Goal: Information Seeking & Learning: Learn about a topic

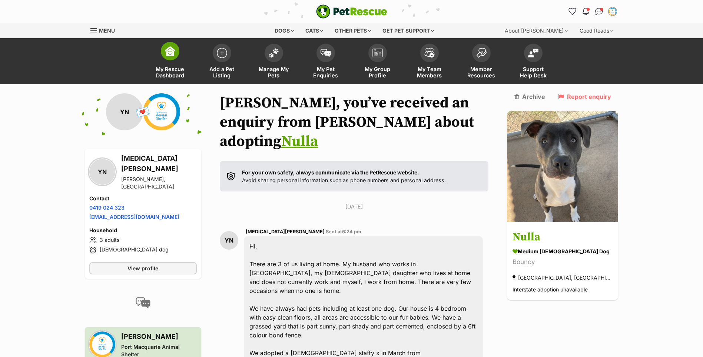
click at [189, 57] on link "My Rescue Dashboard" at bounding box center [170, 62] width 52 height 44
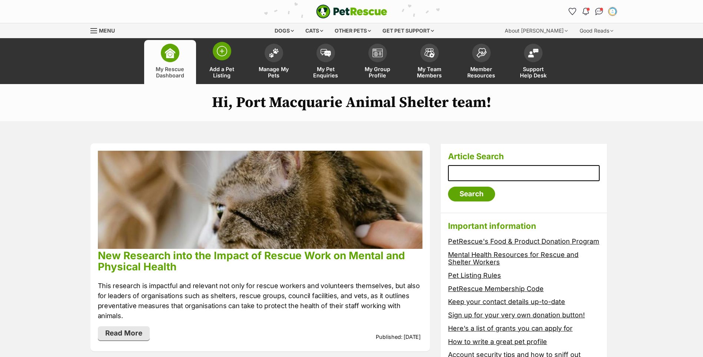
click at [239, 69] on link "Add a Pet Listing" at bounding box center [222, 62] width 52 height 44
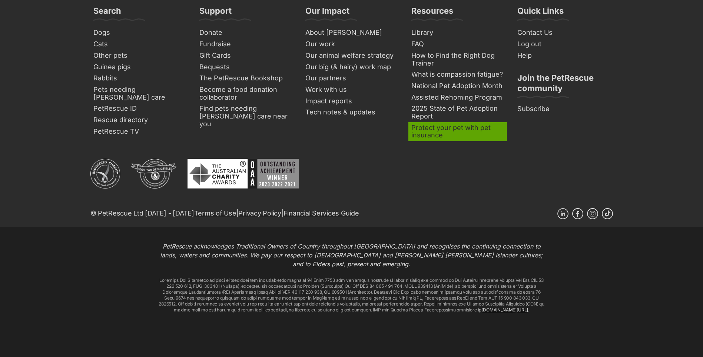
scroll to position [393, 0]
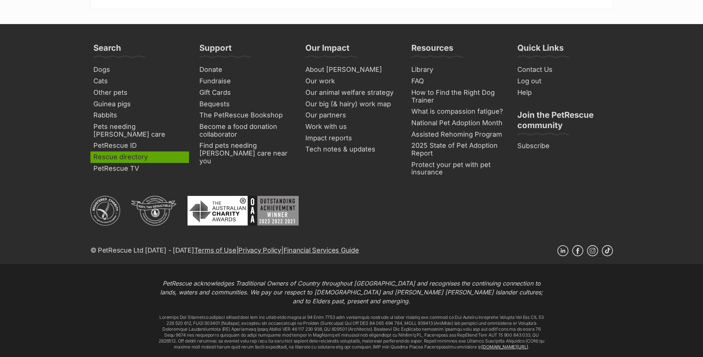
click at [135, 153] on link "Rescue directory" at bounding box center [139, 156] width 99 height 11
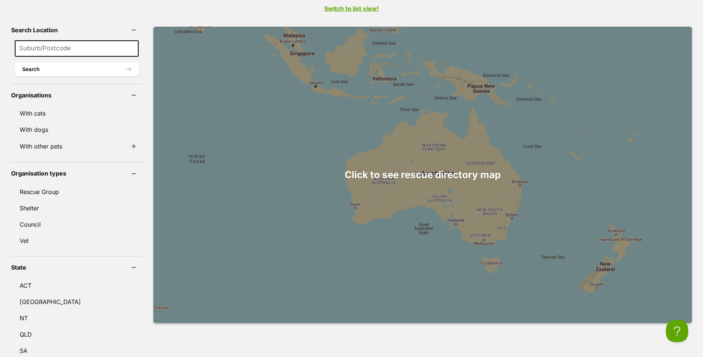
scroll to position [259, 0]
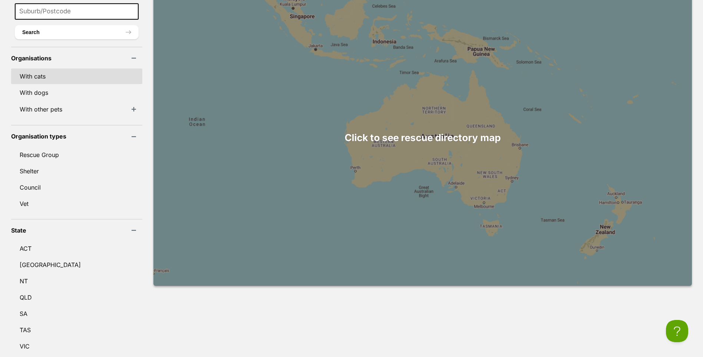
click at [70, 69] on link "With cats" at bounding box center [76, 77] width 131 height 16
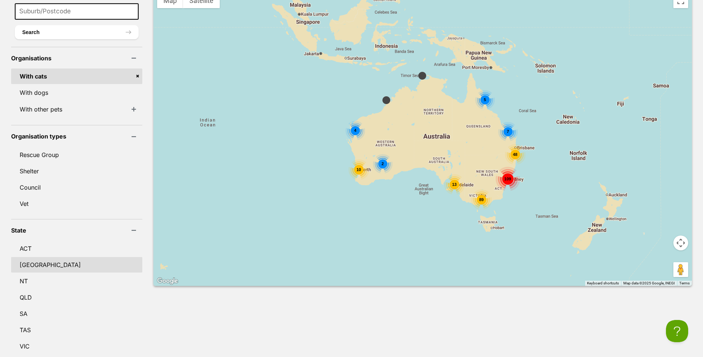
click at [25, 257] on link "[GEOGRAPHIC_DATA]" at bounding box center [76, 265] width 131 height 16
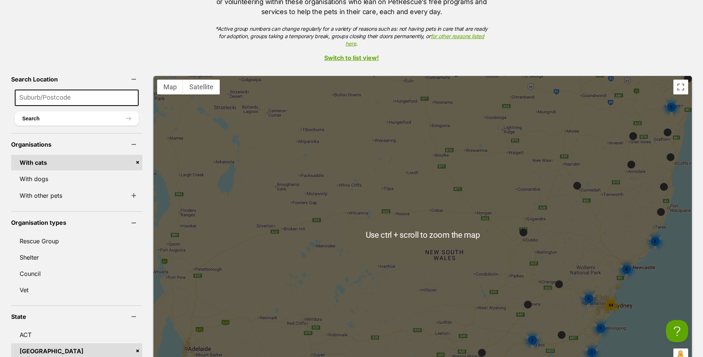
scroll to position [111, 0]
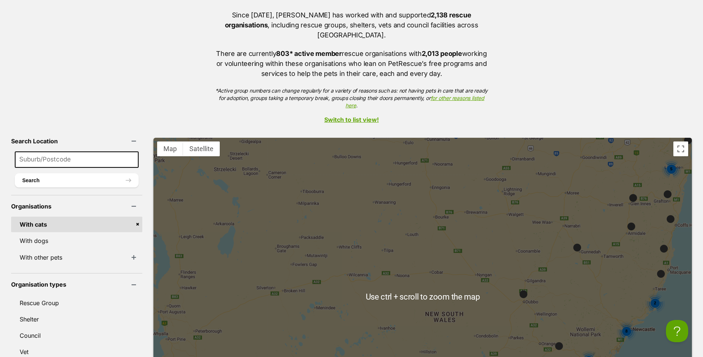
click at [357, 104] on div "Rescue Directory Since 2004, PetRescue has worked with and supported 2,138 resc…" at bounding box center [351, 320] width 703 height 694
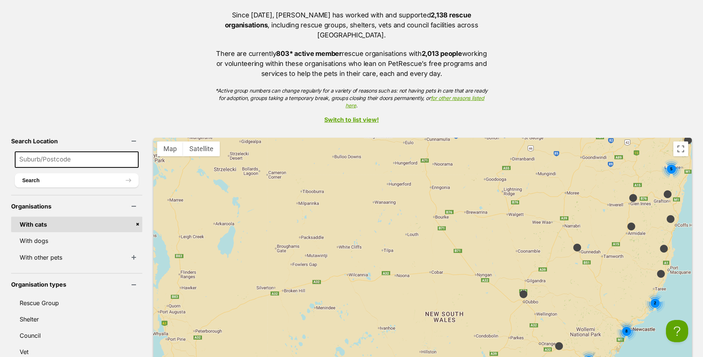
click at [356, 116] on link "Switch to list view!" at bounding box center [351, 119] width 703 height 7
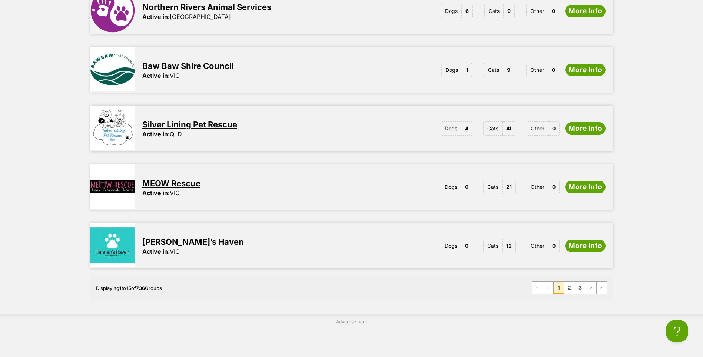
scroll to position [889, 0]
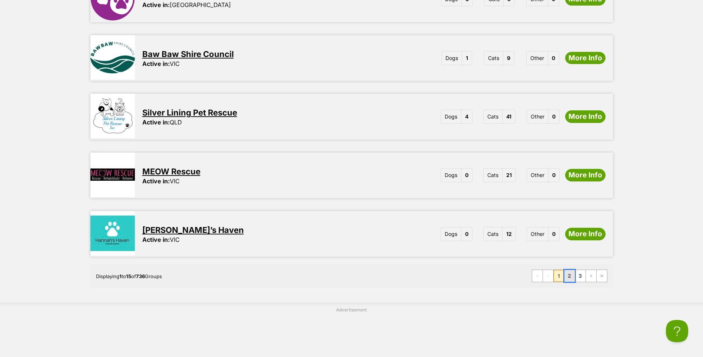
drag, startPoint x: 196, startPoint y: 218, endPoint x: 570, endPoint y: 264, distance: 377.6
click at [570, 270] on link "2" at bounding box center [569, 276] width 10 height 12
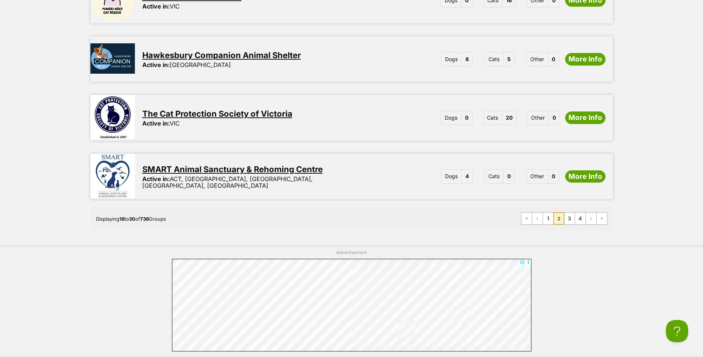
scroll to position [1074, 0]
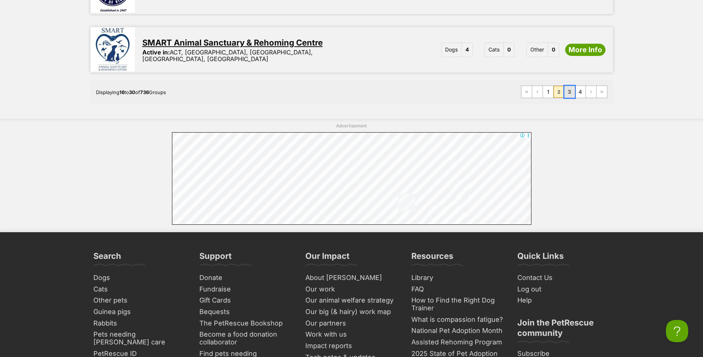
click at [569, 86] on link "3" at bounding box center [569, 92] width 10 height 12
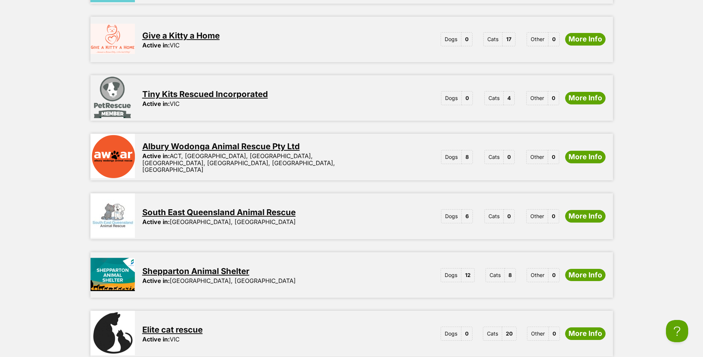
scroll to position [852, 0]
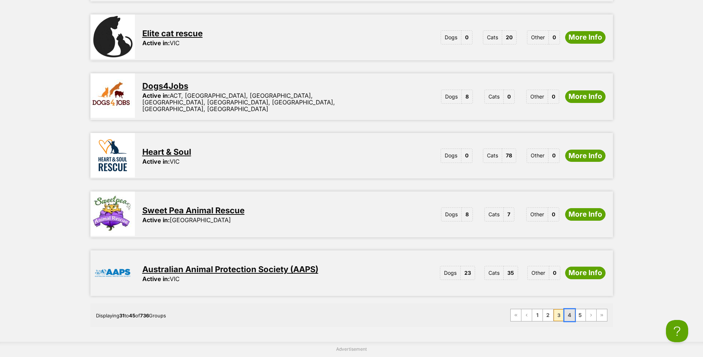
click at [568, 309] on link "4" at bounding box center [569, 315] width 10 height 12
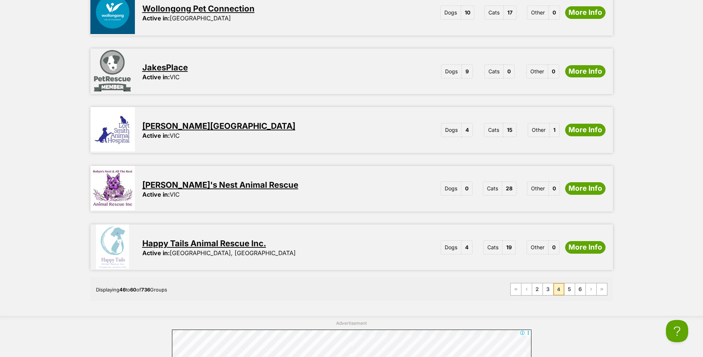
scroll to position [889, 0]
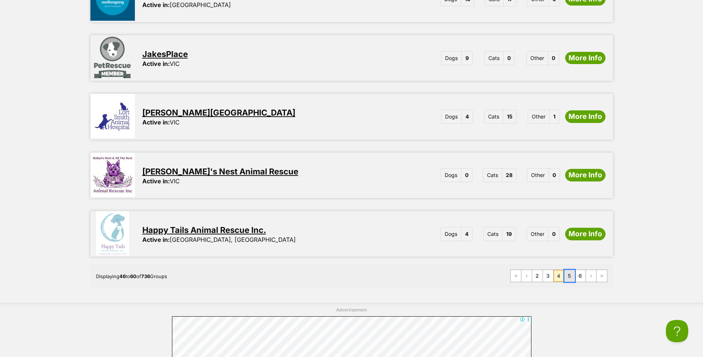
click at [571, 270] on link "5" at bounding box center [569, 276] width 10 height 12
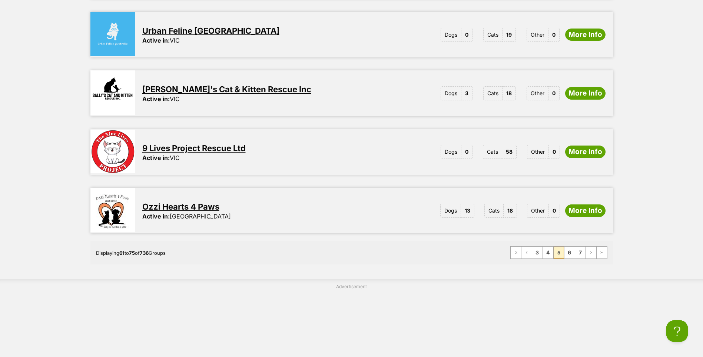
scroll to position [926, 0]
